Goal: Information Seeking & Learning: Learn about a topic

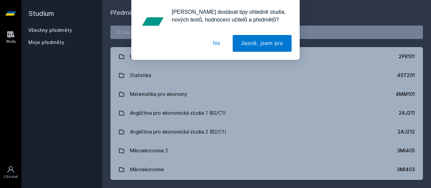
click at [125, 37] on div "[PERSON_NAME] dostávat tipy ohledně studia, nových testů, hodnocení učitelů a p…" at bounding box center [215, 30] width 431 height 60
click at [220, 38] on button "Ne" at bounding box center [217, 43] width 24 height 17
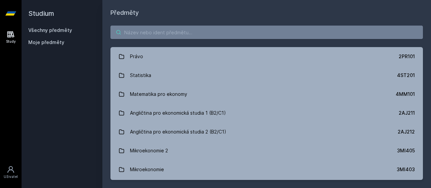
click at [222, 31] on input "search" at bounding box center [266, 32] width 313 height 13
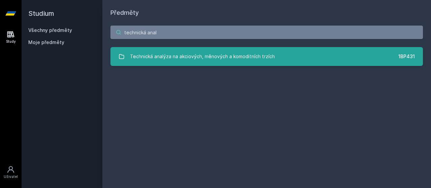
type input "technická anal"
click at [276, 51] on link "Technická analýza na akciových, měnových a komoditních trzích 1BP431" at bounding box center [266, 56] width 313 height 19
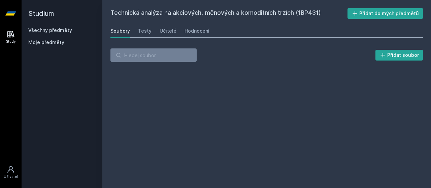
click at [276, 51] on div "Přidat soubor" at bounding box center [266, 55] width 313 height 13
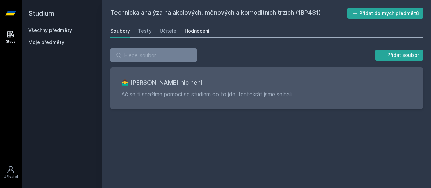
click at [199, 27] on link "Hodnocení" at bounding box center [197, 30] width 25 height 13
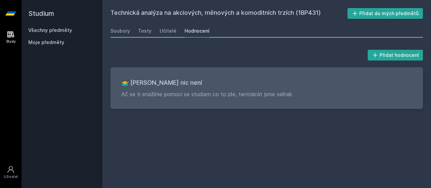
click at [218, 27] on div "Soubory Testy Učitelé Hodnocení" at bounding box center [266, 30] width 313 height 13
